Goal: Task Accomplishment & Management: Manage account settings

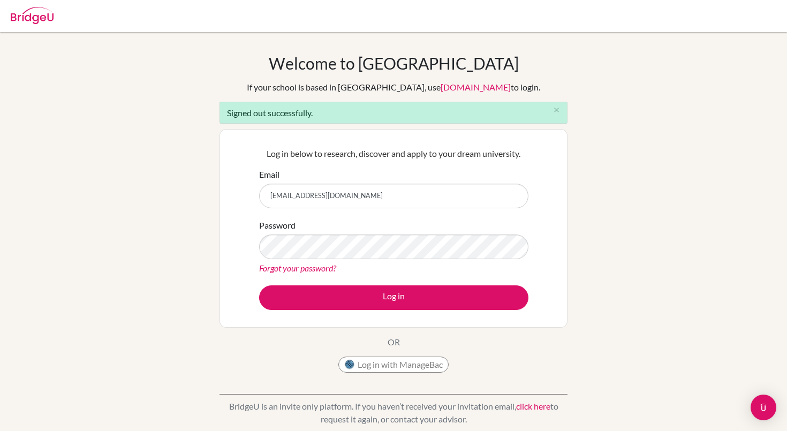
click at [41, 19] on img at bounding box center [32, 15] width 43 height 17
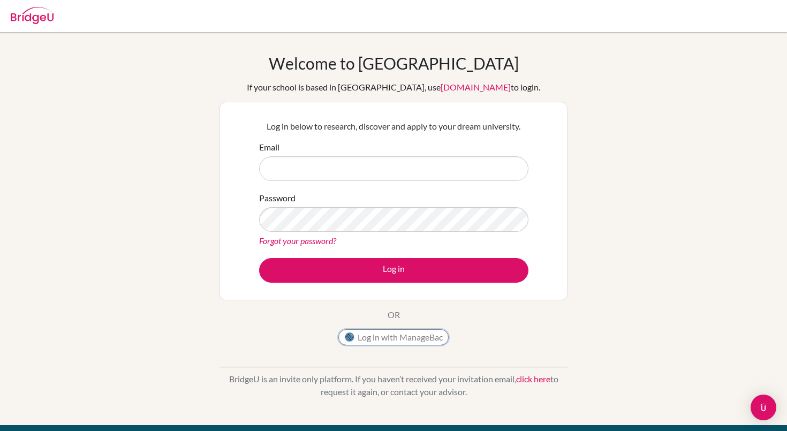
click at [374, 341] on button "Log in with ManageBac" at bounding box center [393, 337] width 110 height 16
click at [364, 336] on button "Log in with ManageBac" at bounding box center [393, 337] width 110 height 16
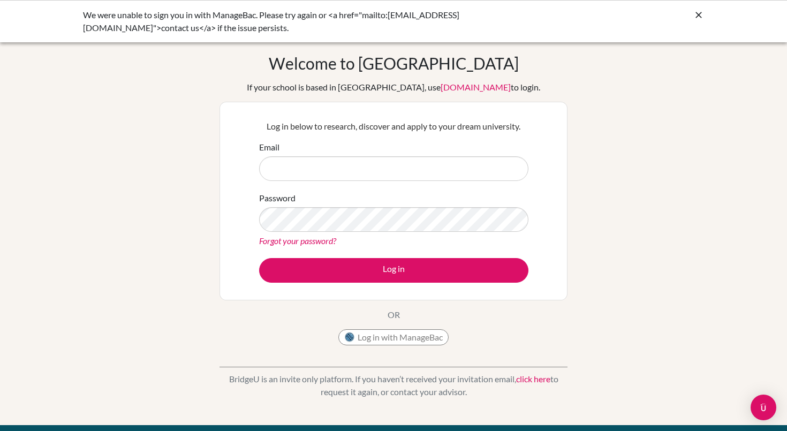
click at [634, 83] on div "Welcome to [GEOGRAPHIC_DATA] If your school is based in [GEOGRAPHIC_DATA], use …" at bounding box center [393, 229] width 787 height 350
click at [695, 12] on icon at bounding box center [698, 15] width 11 height 11
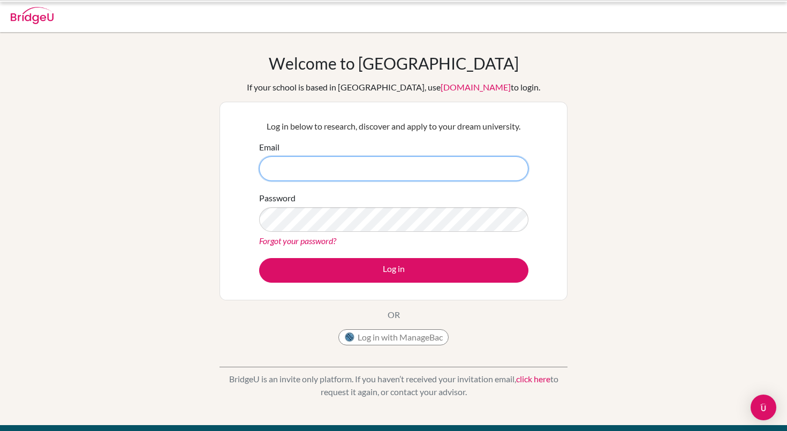
click at [289, 158] on input "Email" at bounding box center [393, 168] width 269 height 25
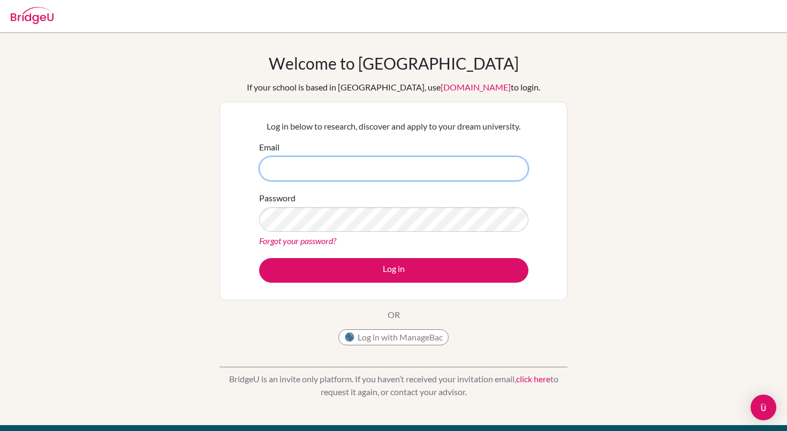
type input "aiden_ryu@bisvietnam.com"
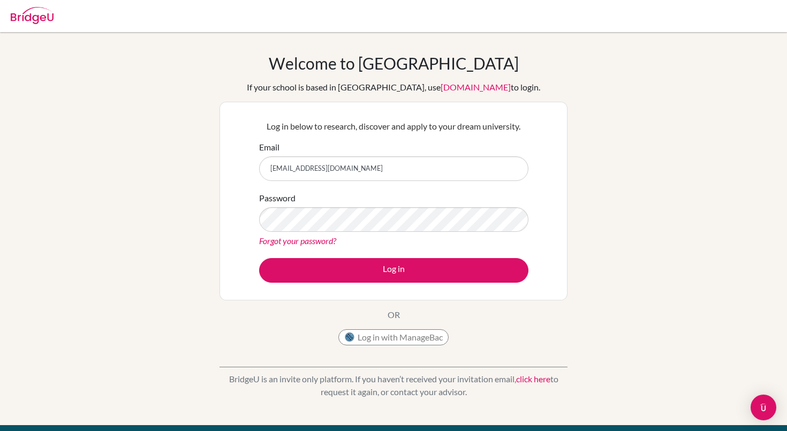
click at [362, 249] on form "Email aiden_ryu@bisvietnam.com Password Forgot your password? Log in" at bounding box center [393, 212] width 269 height 142
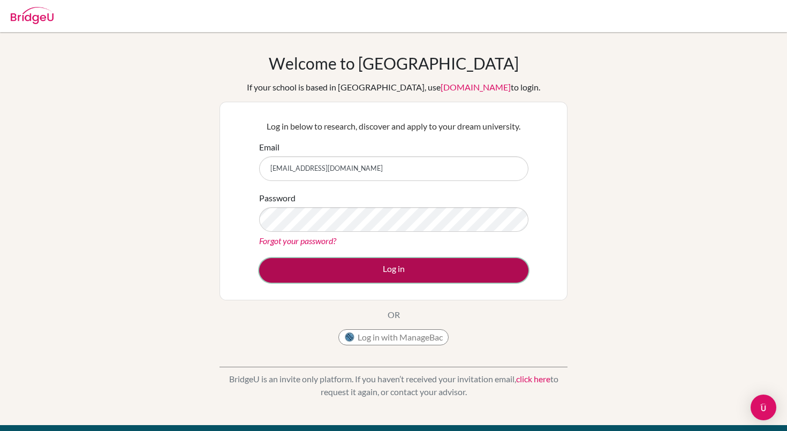
click at [362, 270] on button "Log in" at bounding box center [393, 270] width 269 height 25
